Goal: Download file/media

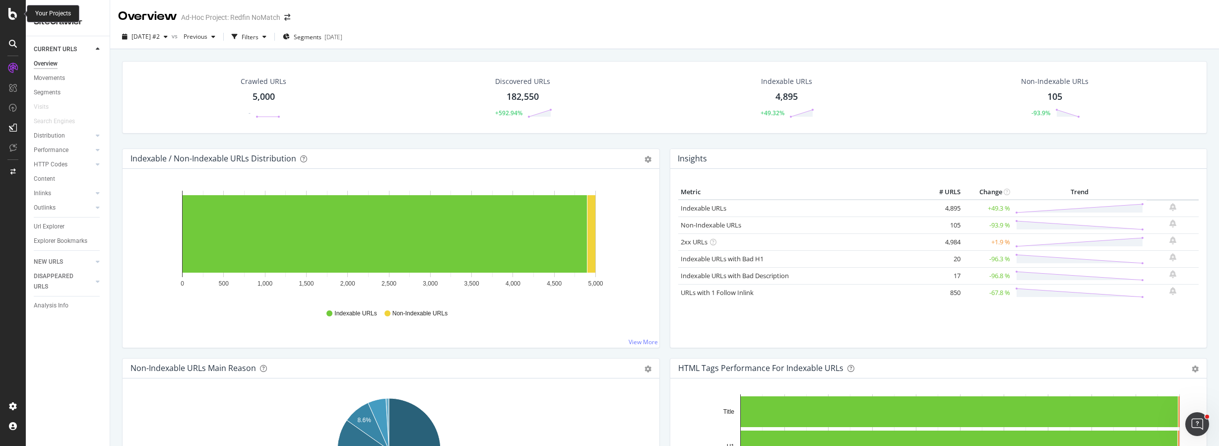
click at [12, 12] on icon at bounding box center [12, 14] width 9 height 12
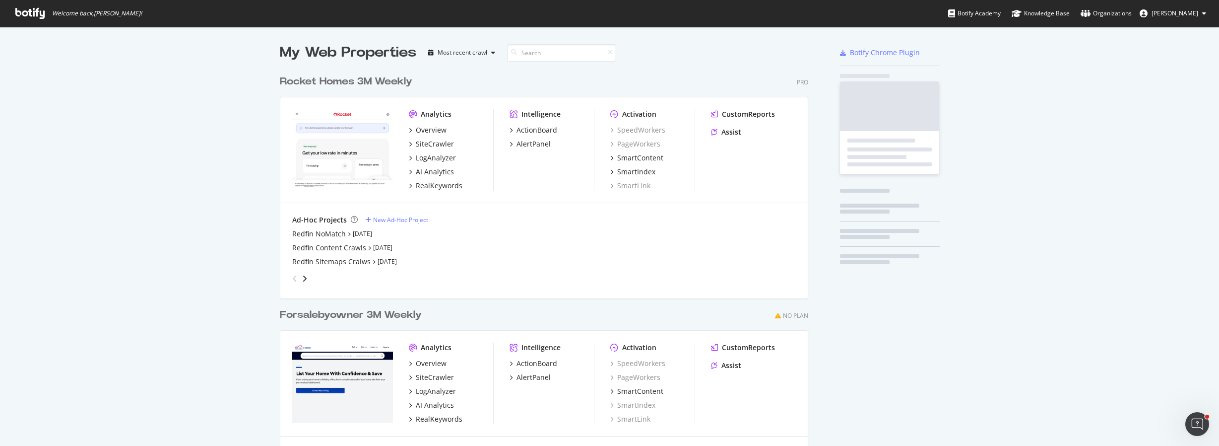
scroll to position [441, 529]
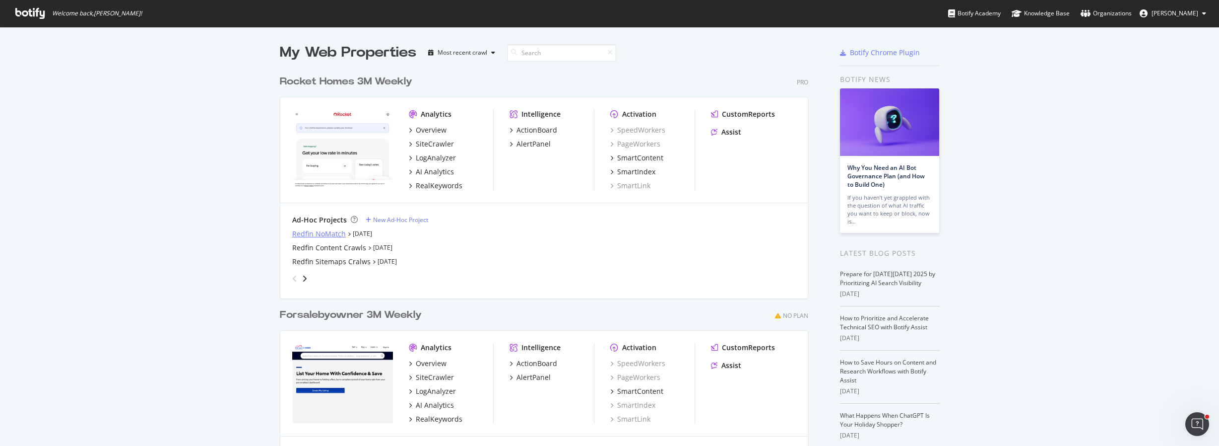
click at [303, 233] on div "Redfin NoMatch" at bounding box center [319, 234] width 54 height 10
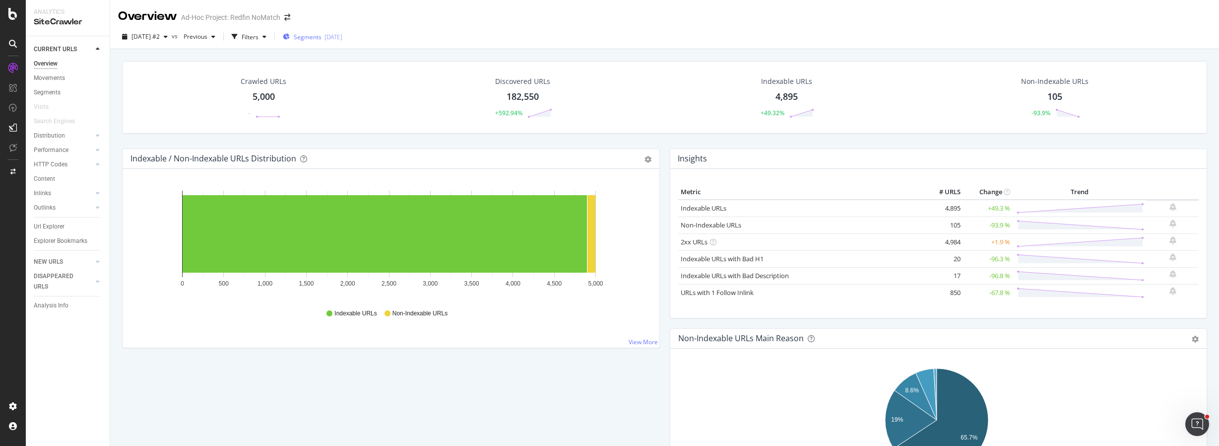
click at [318, 39] on span "Segments" at bounding box center [308, 37] width 28 height 8
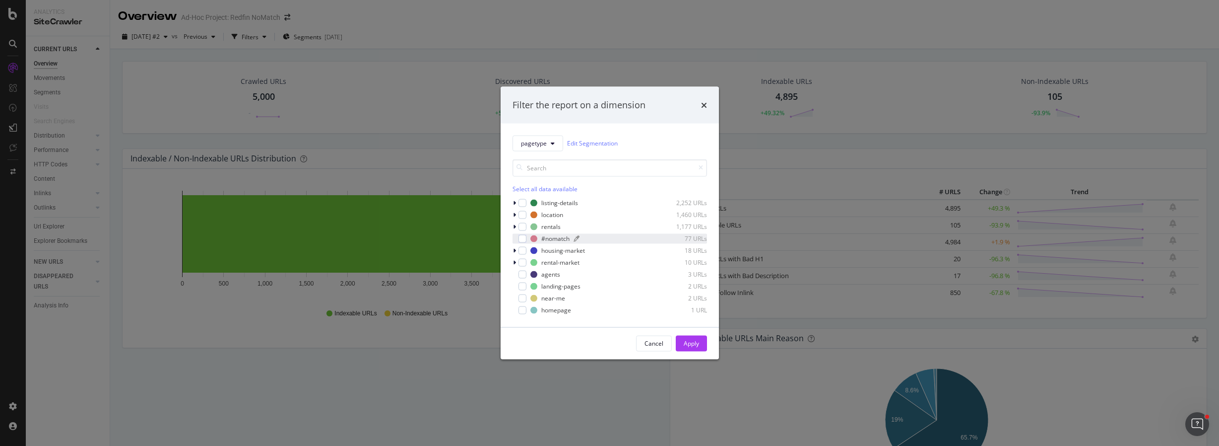
click at [555, 242] on div "#nomatch" at bounding box center [555, 238] width 28 height 8
click at [556, 240] on div "#nomatch" at bounding box center [555, 238] width 28 height 8
click at [698, 345] on div "Apply" at bounding box center [691, 343] width 15 height 8
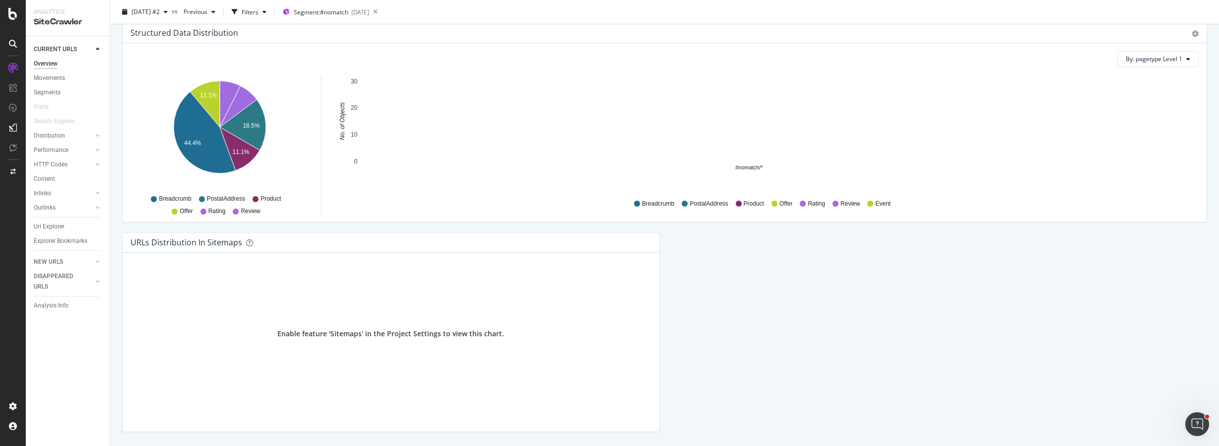
scroll to position [1174, 0]
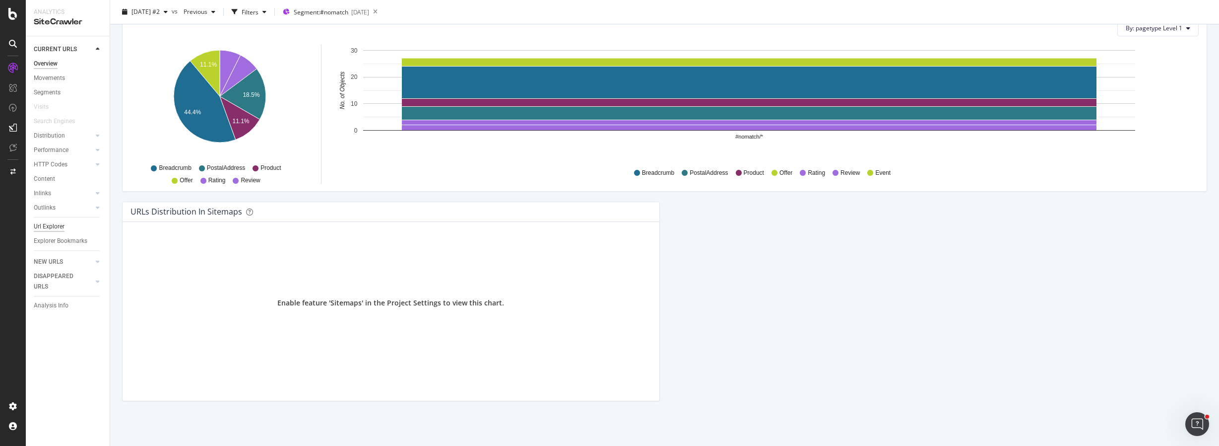
click at [59, 226] on div "Url Explorer" at bounding box center [49, 226] width 31 height 10
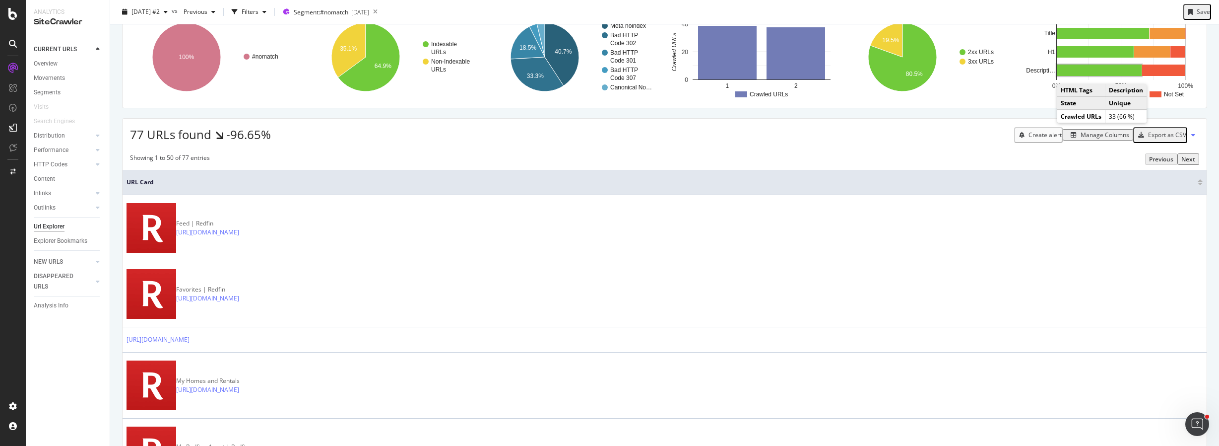
scroll to position [72, 0]
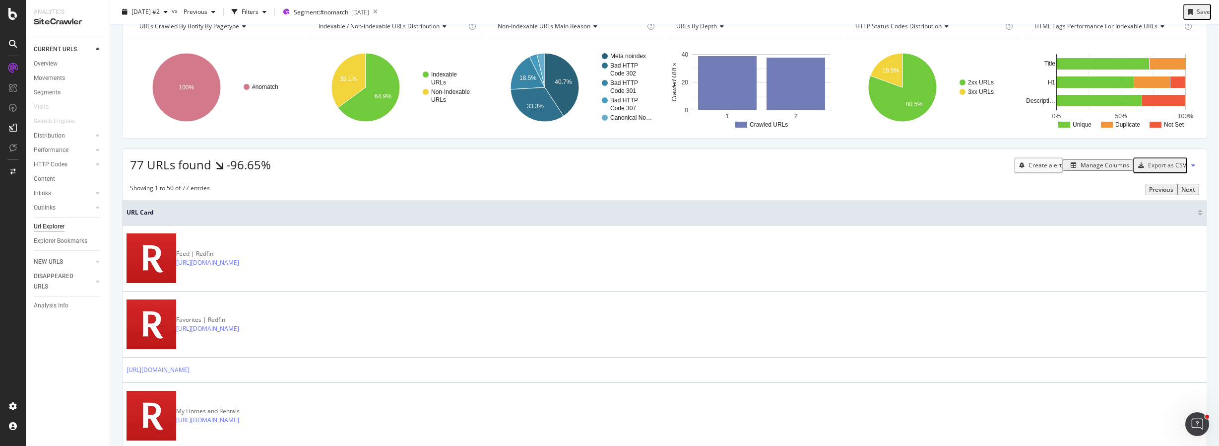
click at [1152, 169] on div "Export as CSV" at bounding box center [1167, 165] width 38 height 8
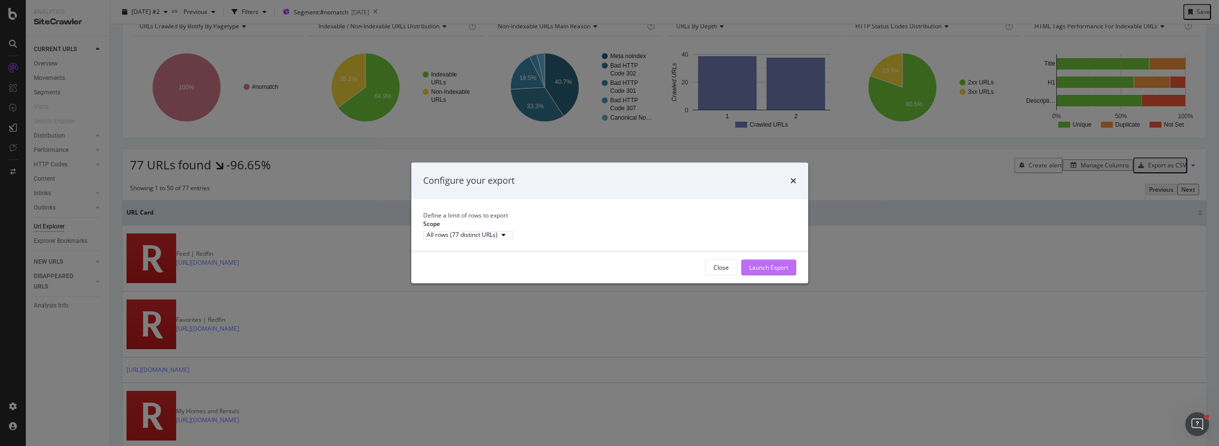
click at [752, 271] on div "Launch Export" at bounding box center [768, 267] width 39 height 8
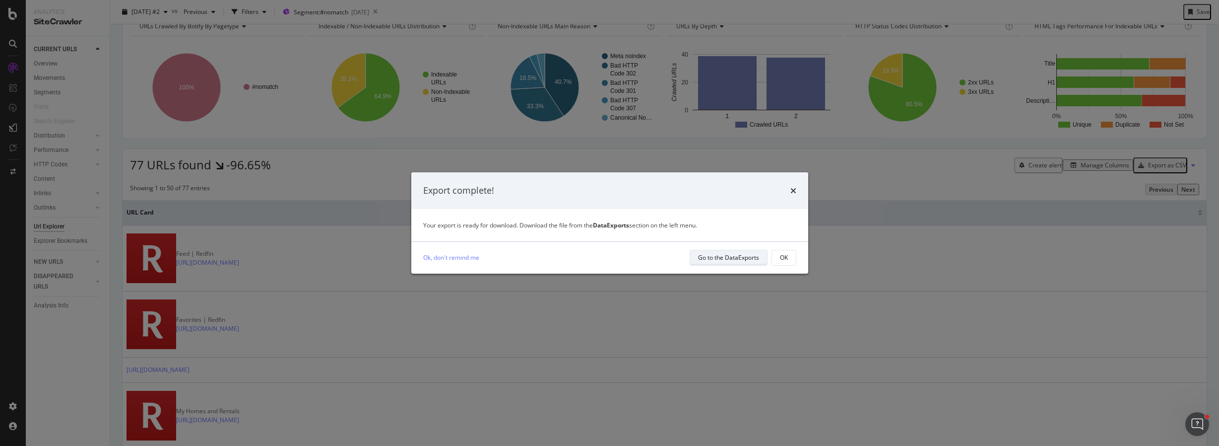
click at [731, 260] on div "Go to the DataExports" at bounding box center [728, 257] width 61 height 8
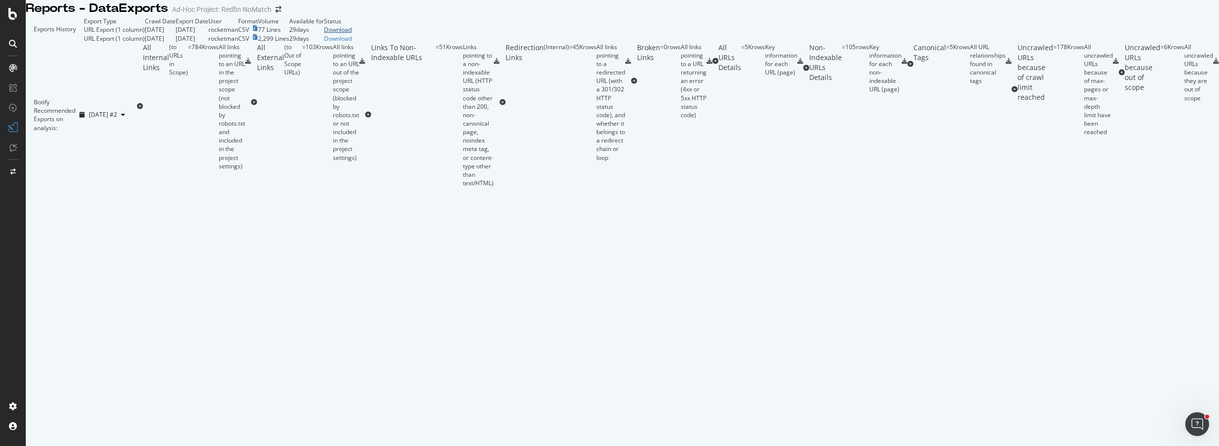
click at [352, 34] on div "Download" at bounding box center [338, 29] width 28 height 8
